Goal: Transaction & Acquisition: Purchase product/service

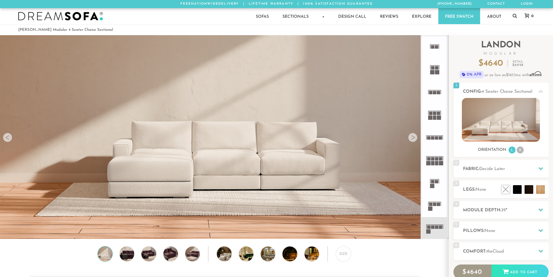
click at [440, 136] on rect at bounding box center [440, 137] width 3 height 3
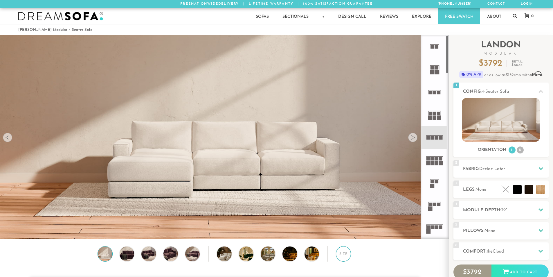
click at [341, 259] on div "Size" at bounding box center [343, 253] width 15 height 15
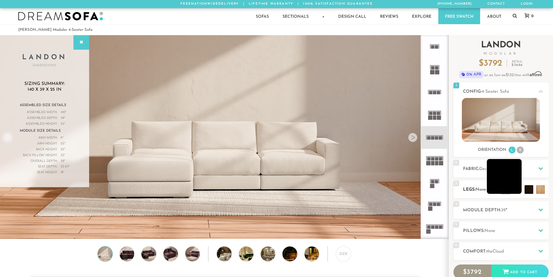
click at [517, 187] on li at bounding box center [504, 176] width 35 height 35
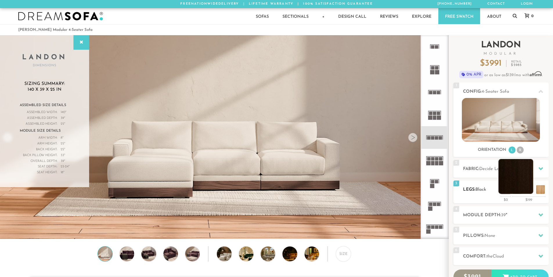
click at [527, 191] on li at bounding box center [516, 176] width 35 height 35
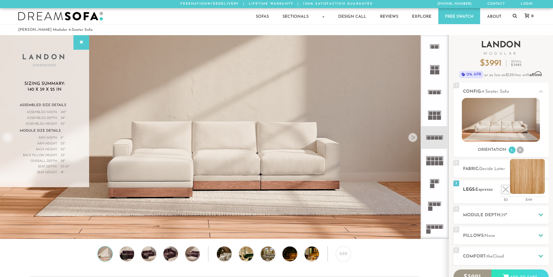
click at [542, 194] on li at bounding box center [527, 176] width 35 height 35
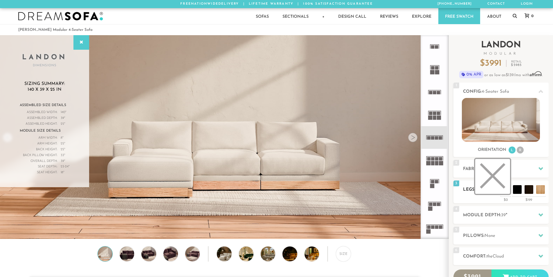
click at [504, 187] on li at bounding box center [492, 176] width 35 height 35
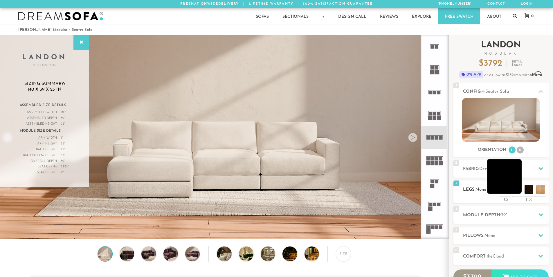
click at [514, 191] on li at bounding box center [504, 176] width 35 height 35
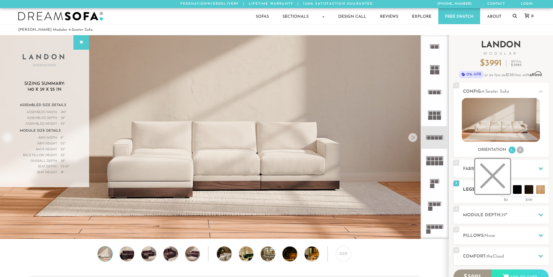
click at [502, 187] on li at bounding box center [492, 176] width 35 height 35
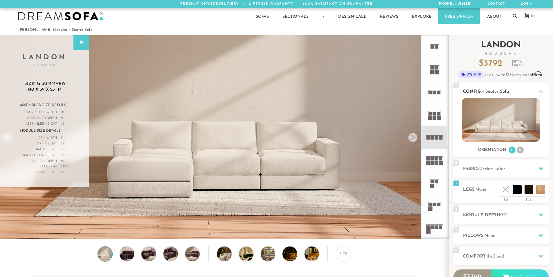
click at [508, 99] on img at bounding box center [501, 120] width 78 height 44
drag, startPoint x: 499, startPoint y: 113, endPoint x: 526, endPoint y: 112, distance: 26.7
click at [526, 112] on img at bounding box center [501, 120] width 78 height 44
click at [504, 233] on h2 "Pillows: None" at bounding box center [506, 235] width 86 height 7
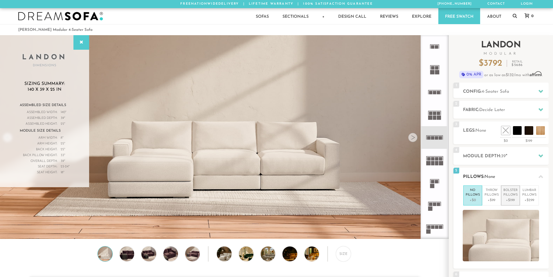
click at [503, 198] on li "Bolster Pillows +$199" at bounding box center [510, 195] width 19 height 20
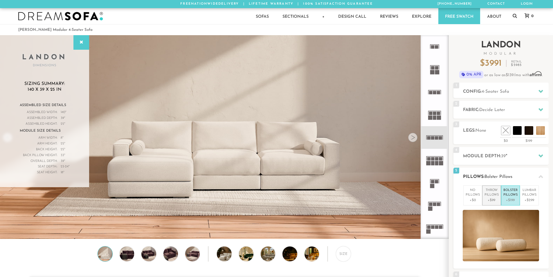
click at [490, 200] on p "+$99" at bounding box center [492, 199] width 14 height 5
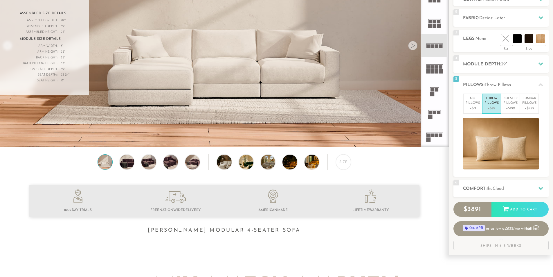
scroll to position [80, 0]
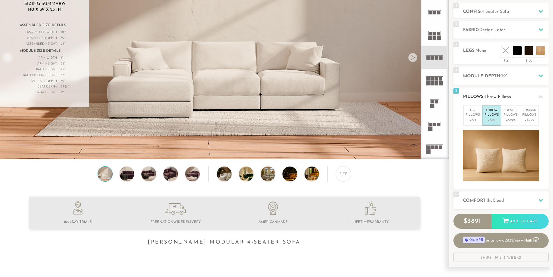
click at [538, 96] on div at bounding box center [541, 97] width 12 height 12
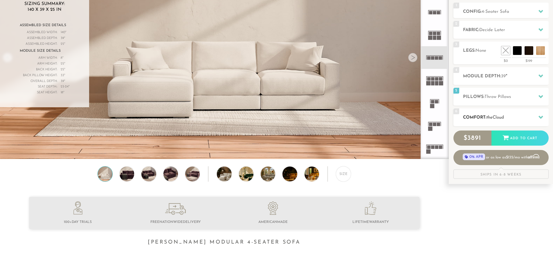
click at [521, 116] on h2 "Comfort: the Cloud" at bounding box center [506, 117] width 86 height 7
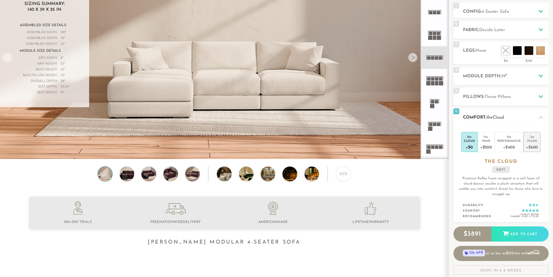
click at [530, 135] on div "the" at bounding box center [532, 136] width 12 height 6
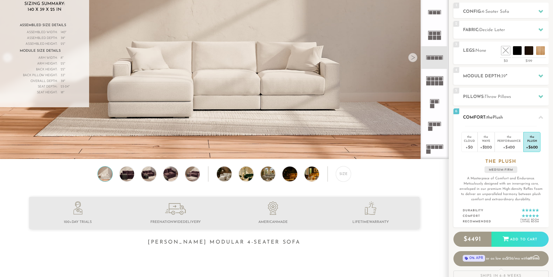
click at [531, 143] on div "+$600" at bounding box center [532, 147] width 12 height 8
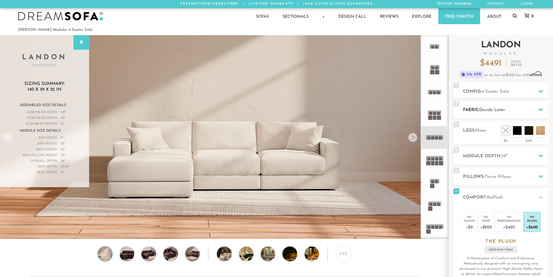
click at [535, 109] on div at bounding box center [541, 110] width 12 height 12
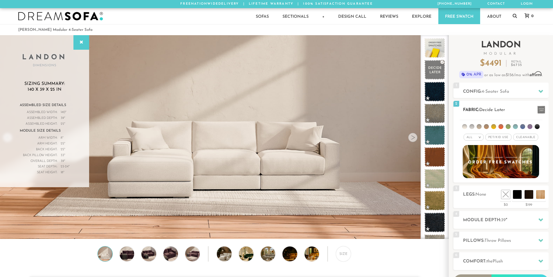
click at [499, 136] on span "Pet/Kid Use x" at bounding box center [499, 137] width 26 height 7
click at [533, 136] on span "Cleanable x" at bounding box center [527, 137] width 25 height 7
click at [472, 126] on li at bounding box center [472, 126] width 5 height 5
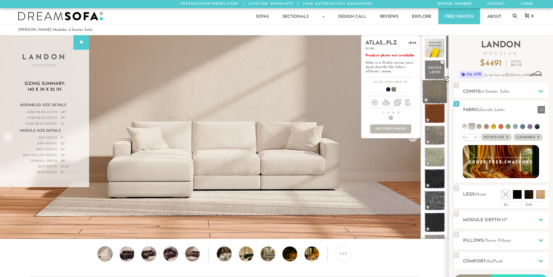
click at [441, 96] on span at bounding box center [435, 91] width 26 height 25
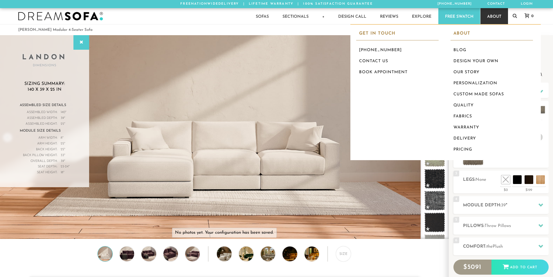
click at [497, 20] on link "About" at bounding box center [495, 16] width 28 height 16
click at [485, 91] on link "Custom Made Sofas" at bounding box center [492, 94] width 82 height 11
